Goal: Manage account settings

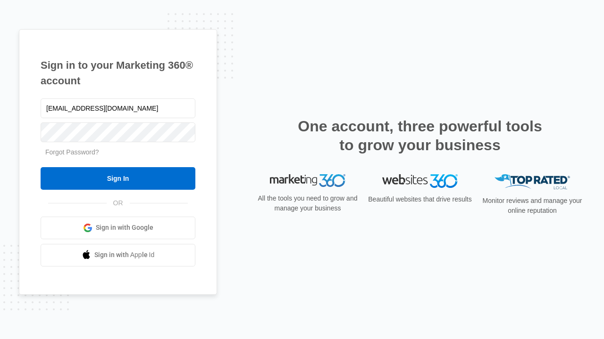
type input "[EMAIL_ADDRESS][DOMAIN_NAME]"
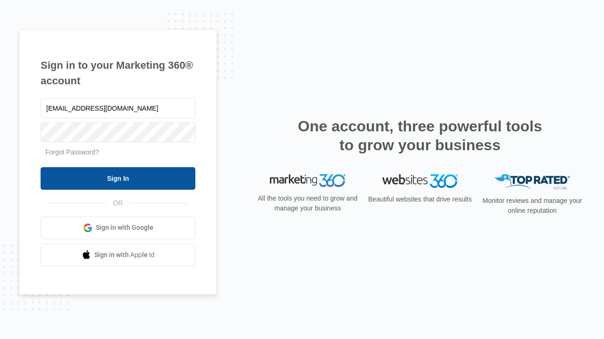
click at [118, 178] on input "Sign In" at bounding box center [118, 178] width 155 height 23
